Goal: Navigation & Orientation: Find specific page/section

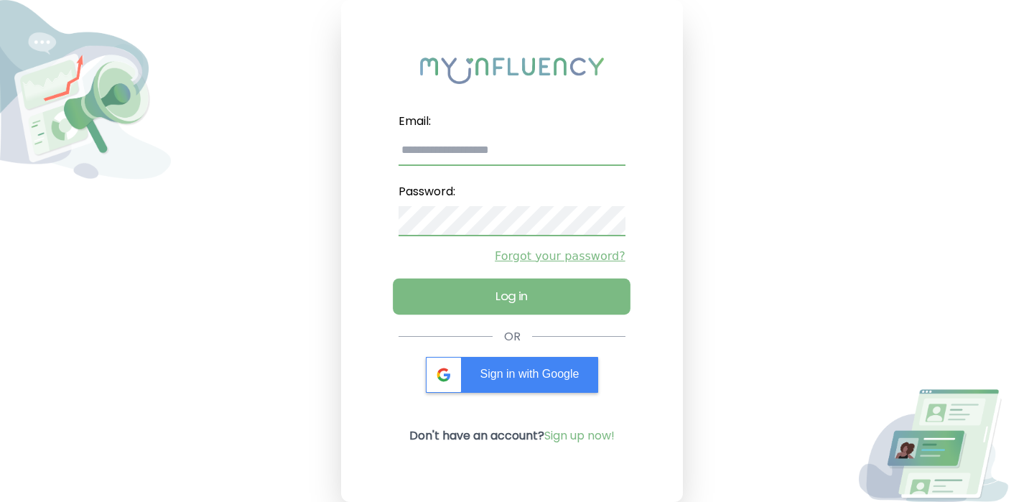
click at [523, 290] on button "Log in" at bounding box center [512, 296] width 238 height 36
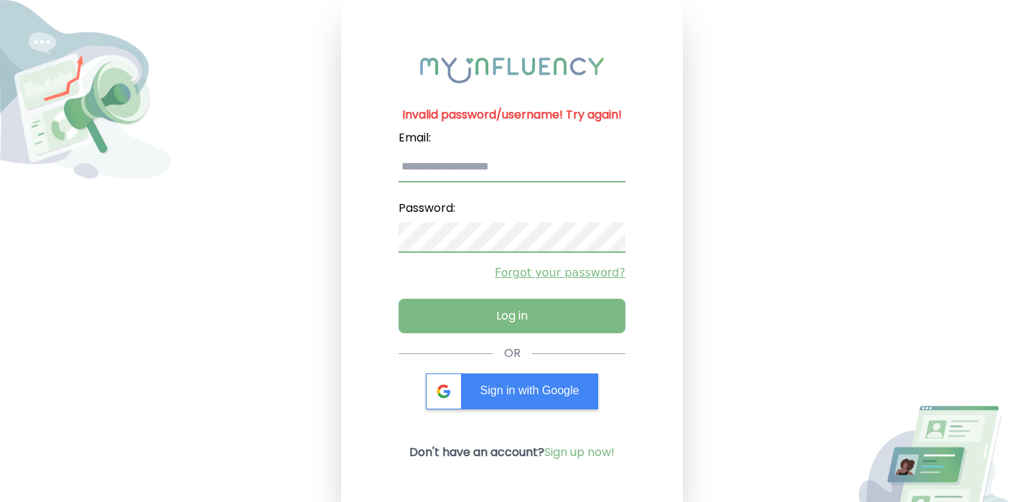
click at [499, 161] on input "email" at bounding box center [511, 167] width 226 height 30
type input "**********"
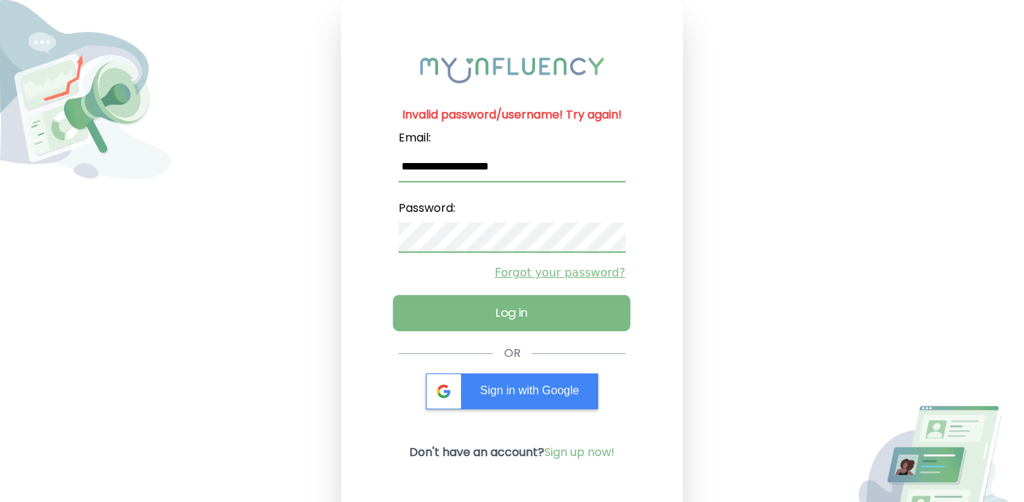
click at [498, 321] on button "Log in" at bounding box center [512, 313] width 238 height 36
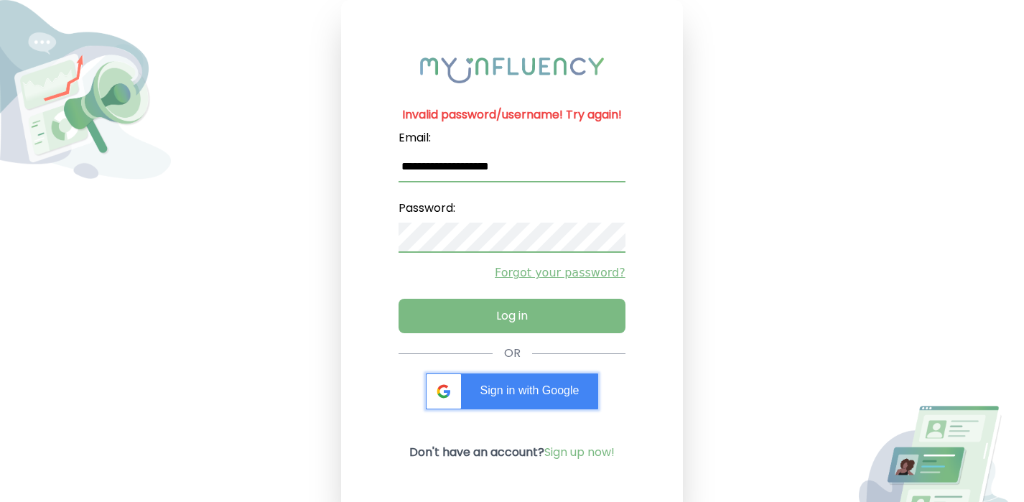
click at [512, 392] on span "Sign in with Google" at bounding box center [529, 390] width 99 height 12
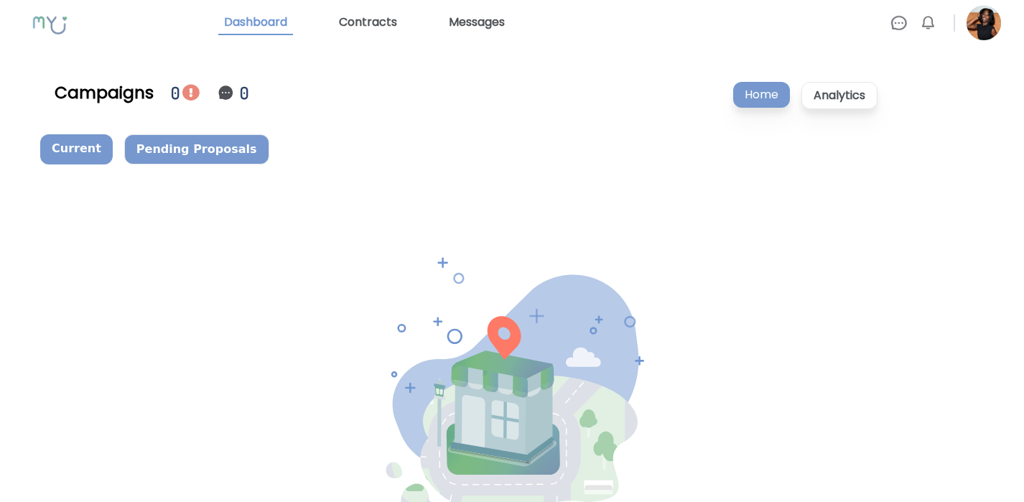
click at [208, 156] on p "Pending Proposals" at bounding box center [196, 149] width 145 height 30
click at [762, 94] on p "Home" at bounding box center [761, 95] width 57 height 26
click at [986, 26] on img at bounding box center [983, 23] width 34 height 34
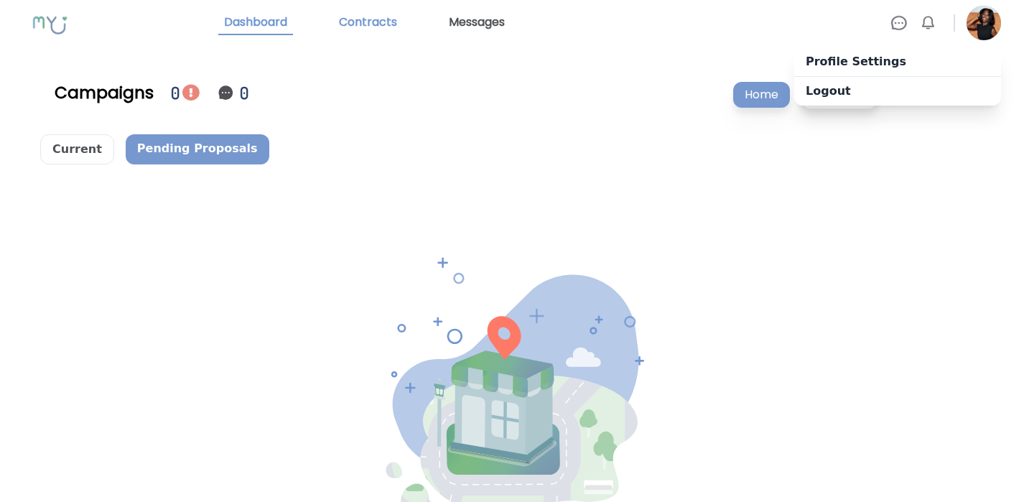
click at [378, 27] on link "Contracts" at bounding box center [368, 23] width 70 height 24
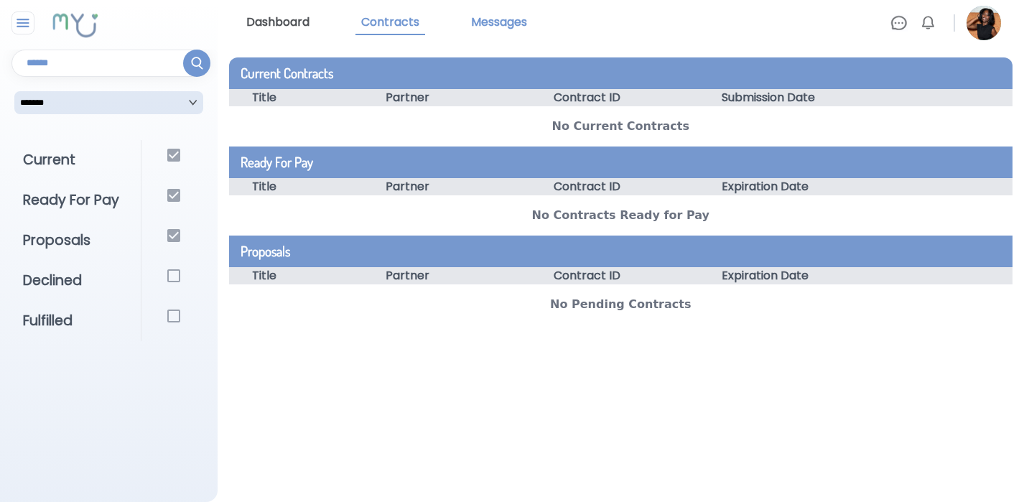
click at [502, 18] on link "Messages" at bounding box center [498, 23] width 67 height 24
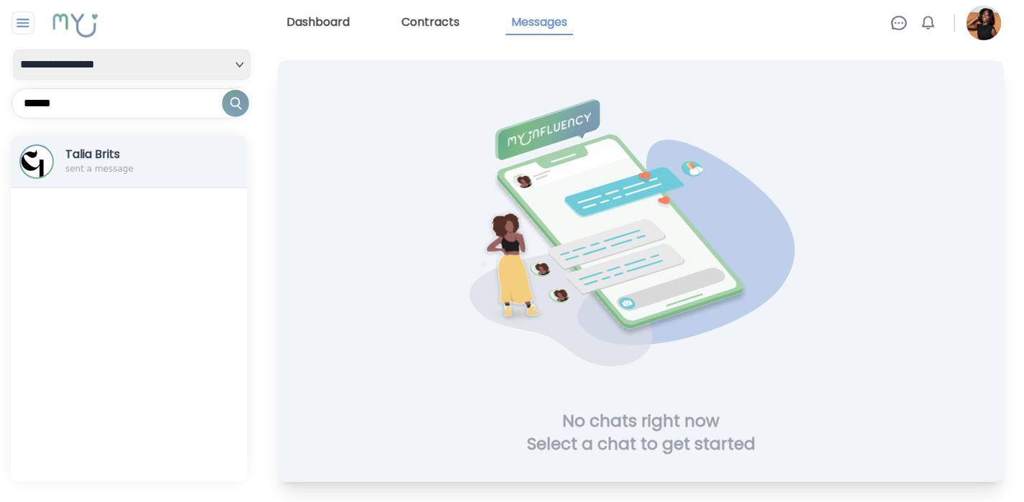
click at [147, 162] on h3 "Talia Brits" at bounding box center [119, 154] width 109 height 17
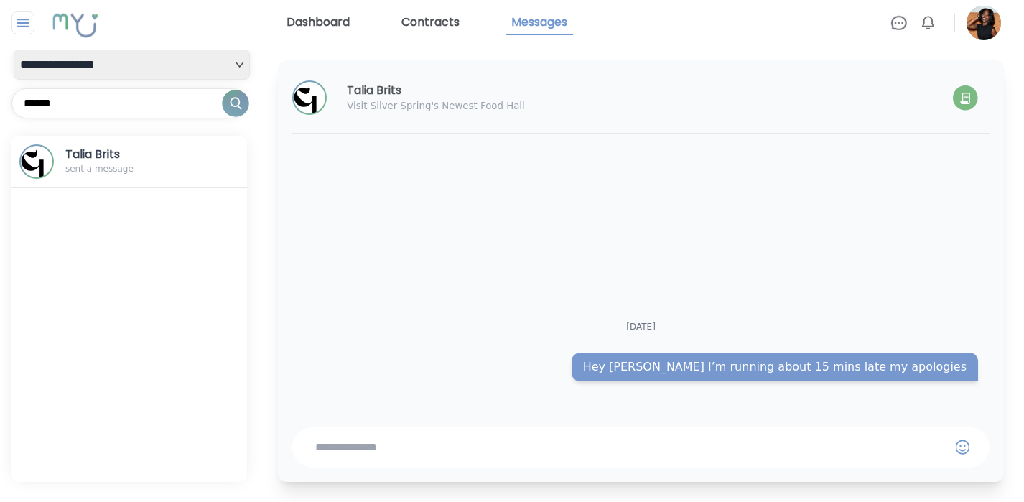
click at [319, 20] on link "Dashboard" at bounding box center [318, 23] width 75 height 24
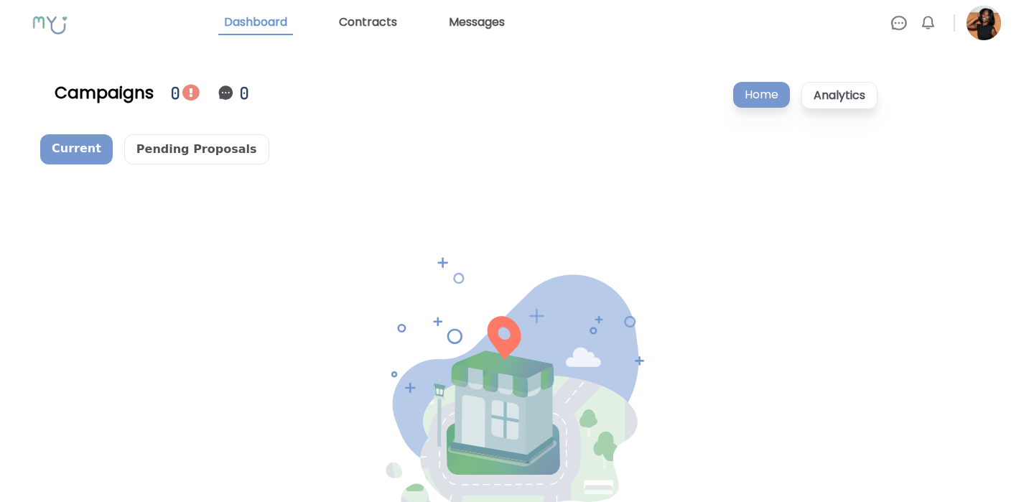
click at [133, 95] on div "Campaigns" at bounding box center [104, 92] width 99 height 23
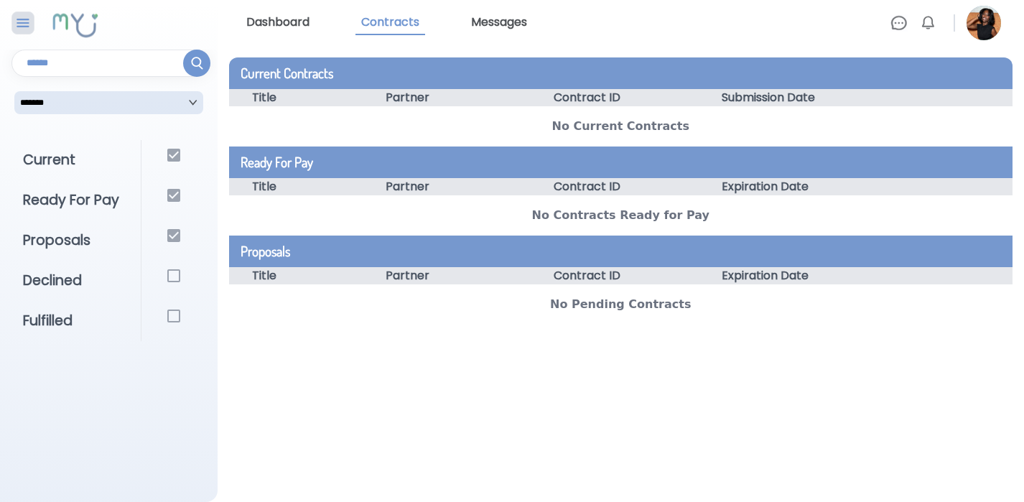
click at [32, 17] on div at bounding box center [22, 22] width 23 height 23
click at [27, 27] on img at bounding box center [23, 22] width 18 height 17
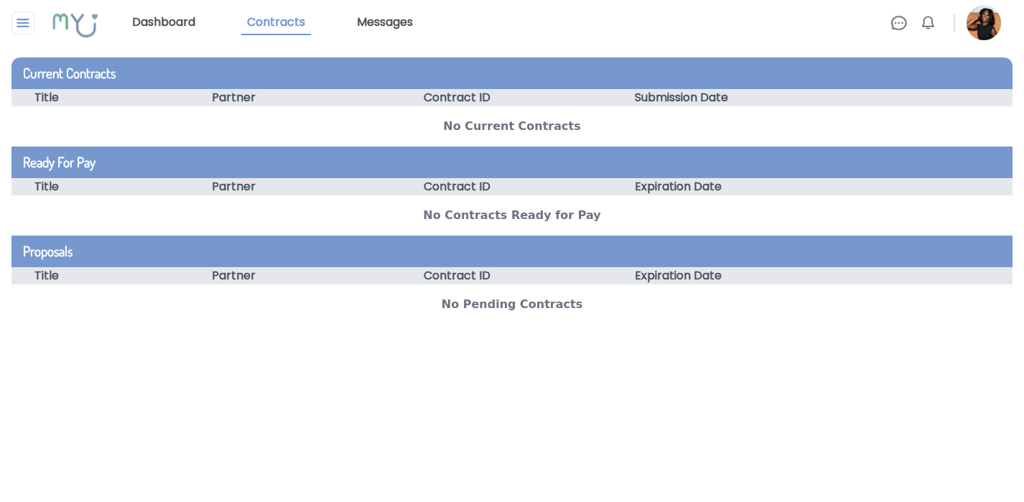
click at [182, 22] on link "Dashboard" at bounding box center [163, 23] width 75 height 24
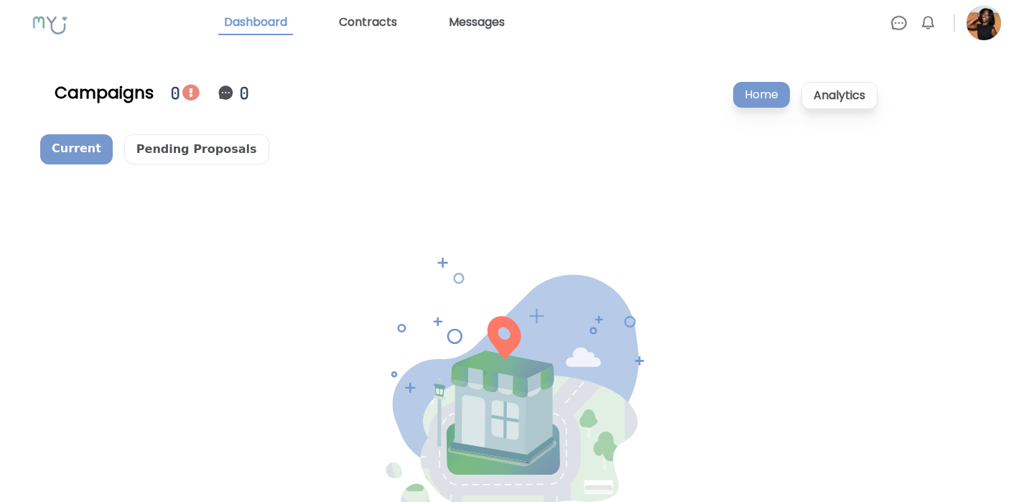
click at [81, 144] on p "Current" at bounding box center [76, 149] width 72 height 30
click at [154, 143] on p "Pending Proposals" at bounding box center [196, 149] width 145 height 30
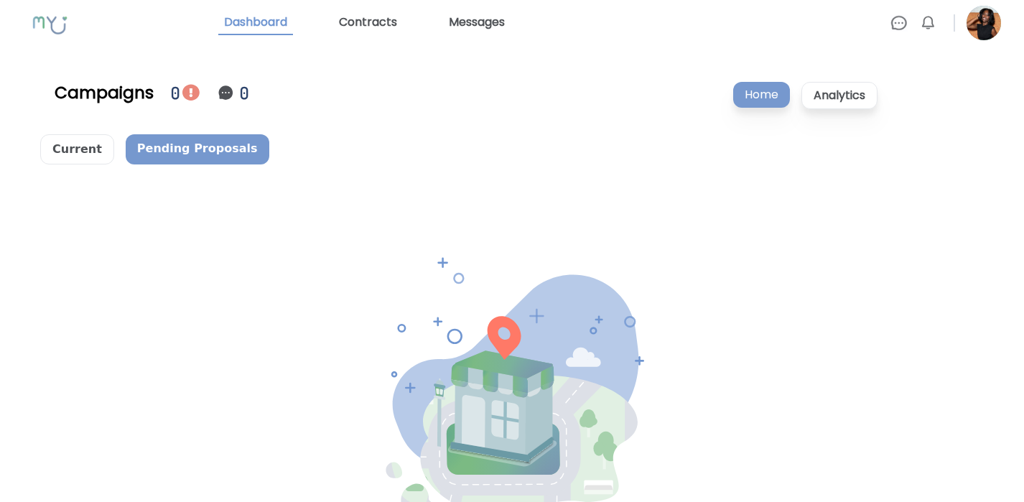
click at [221, 90] on img at bounding box center [225, 92] width 17 height 17
click at [187, 95] on img at bounding box center [190, 92] width 17 height 17
click at [171, 92] on div "0" at bounding box center [176, 92] width 11 height 25
click at [183, 92] on img at bounding box center [190, 92] width 17 height 17
click at [175, 88] on div "0" at bounding box center [176, 92] width 11 height 25
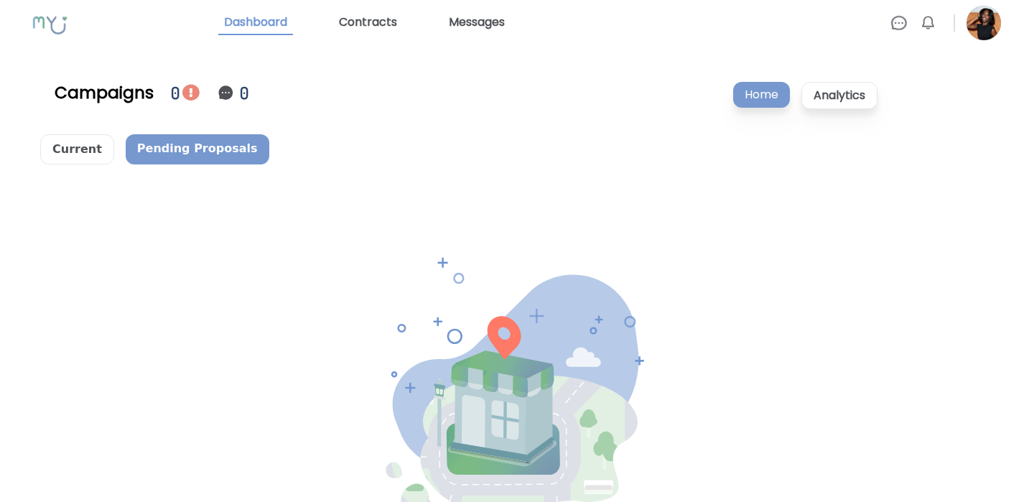
click at [171, 90] on div "0" at bounding box center [176, 92] width 11 height 25
click at [826, 100] on p "Analytics" at bounding box center [839, 95] width 76 height 27
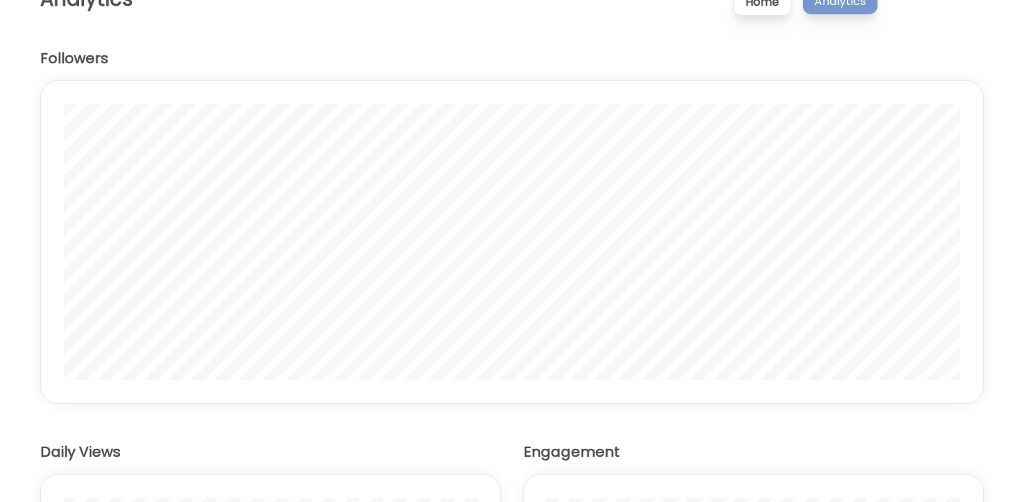
scroll to position [88, 0]
